Goal: Task Accomplishment & Management: Manage account settings

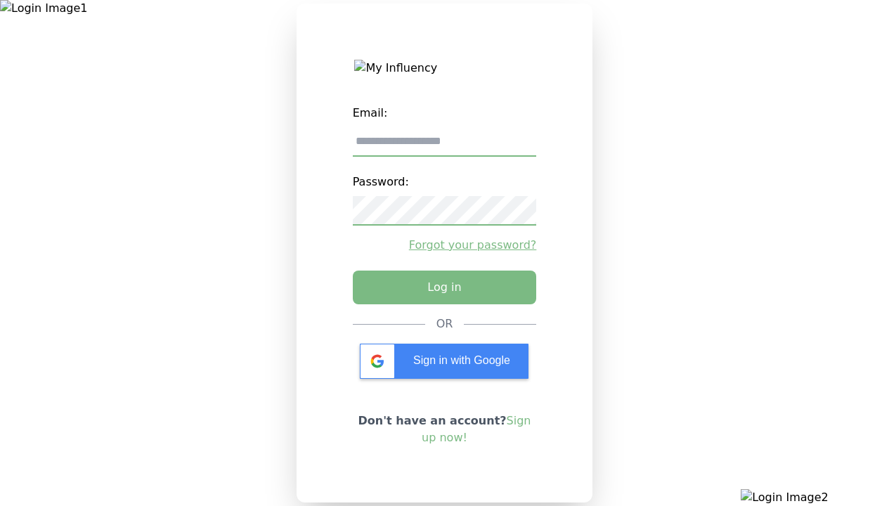
click at [444, 147] on input "email" at bounding box center [445, 142] width 184 height 30
type input "**********"
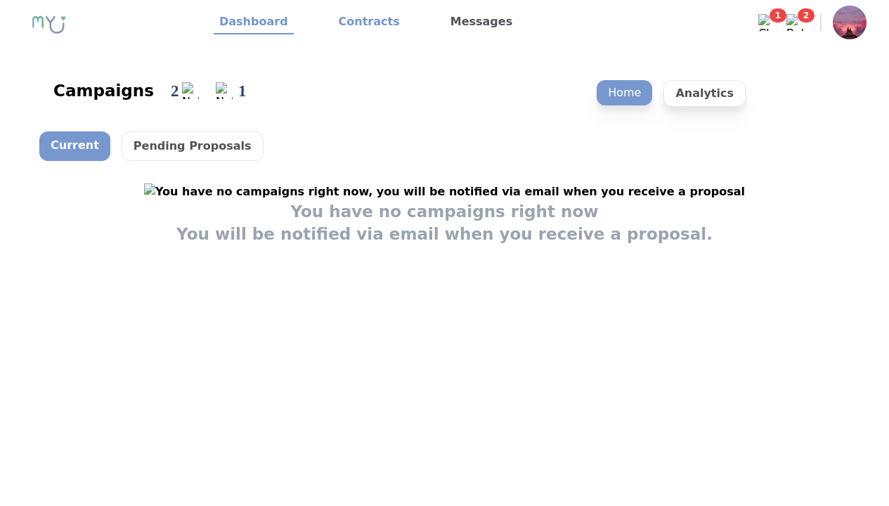
click at [360, 22] on link "Contracts" at bounding box center [369, 23] width 72 height 24
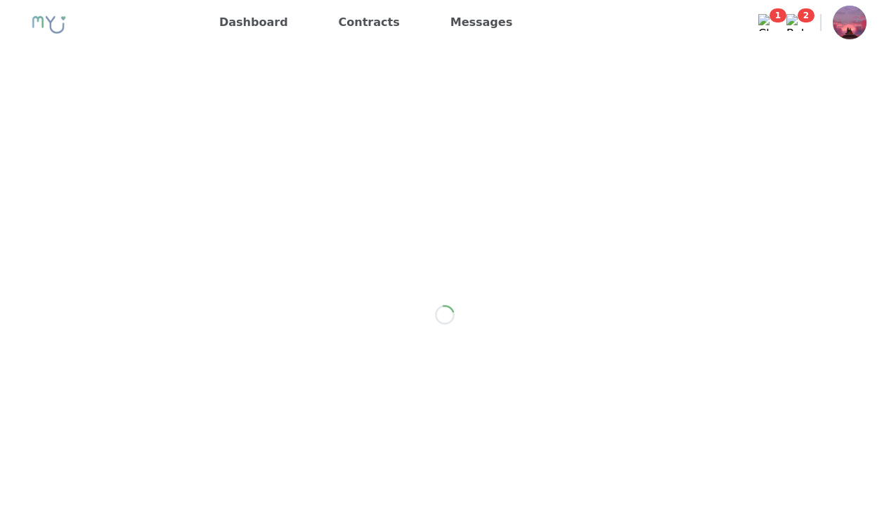
scroll to position [1125, 0]
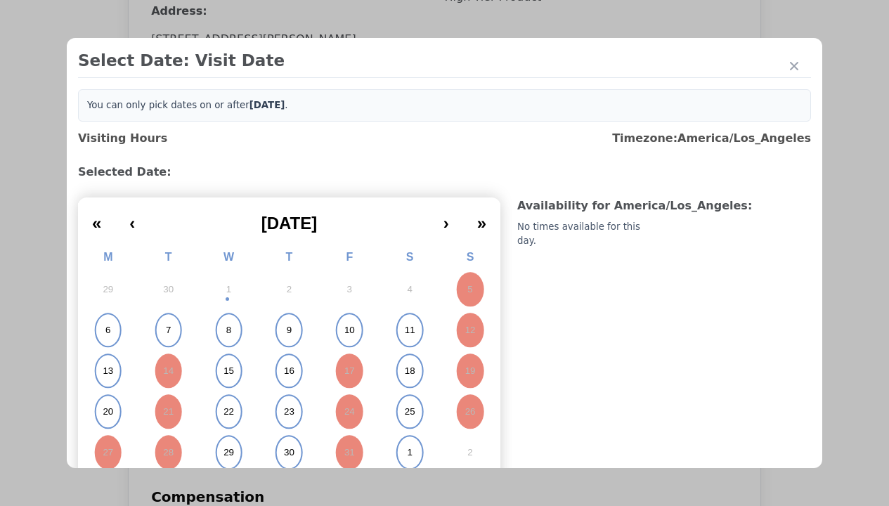
click at [227, 371] on abbr "15" at bounding box center [228, 371] width 11 height 13
click at [351, 235] on div "Please Select Submission Date" at bounding box center [352, 228] width 144 height 14
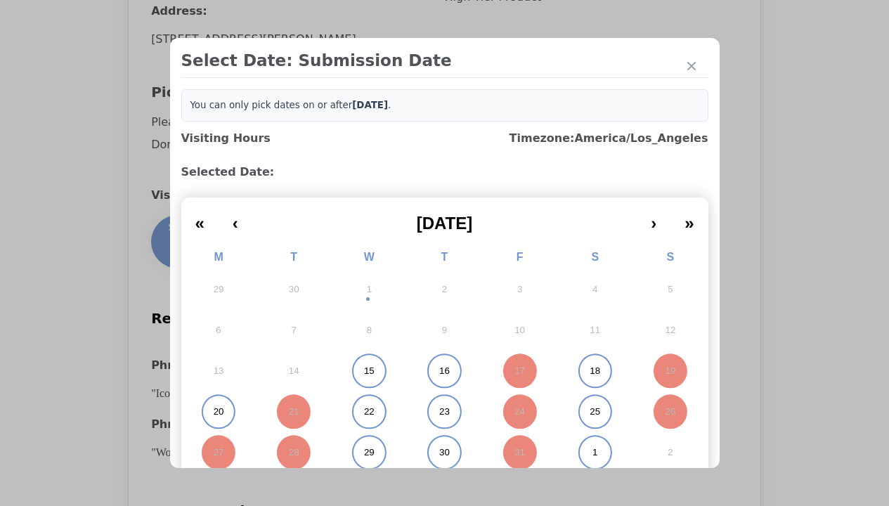
click at [364, 371] on abbr "15" at bounding box center [369, 371] width 11 height 13
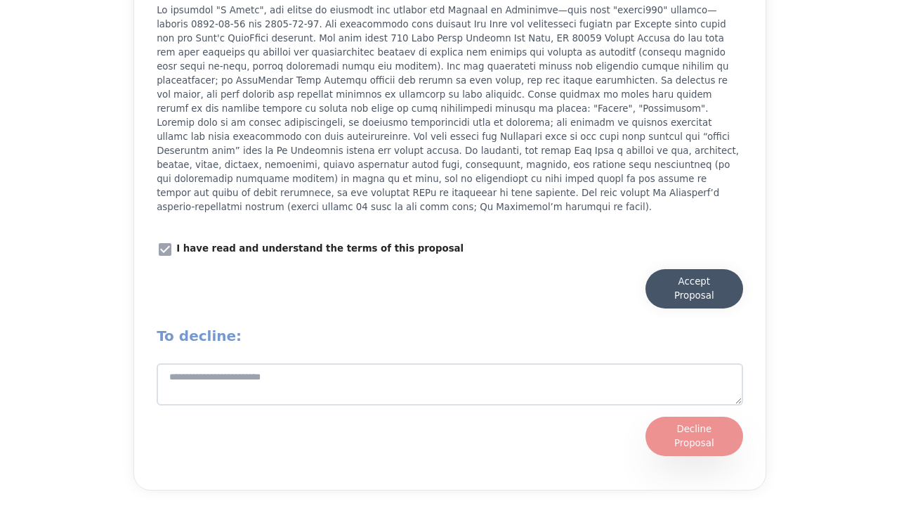
scroll to position [1792, 0]
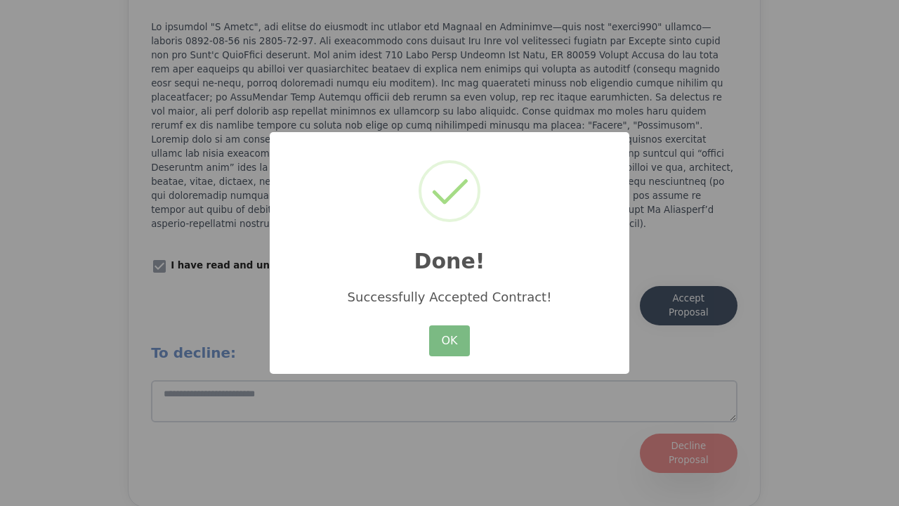
click at [450, 341] on button "OK" at bounding box center [449, 340] width 41 height 31
